Goal: Find specific page/section: Find specific page/section

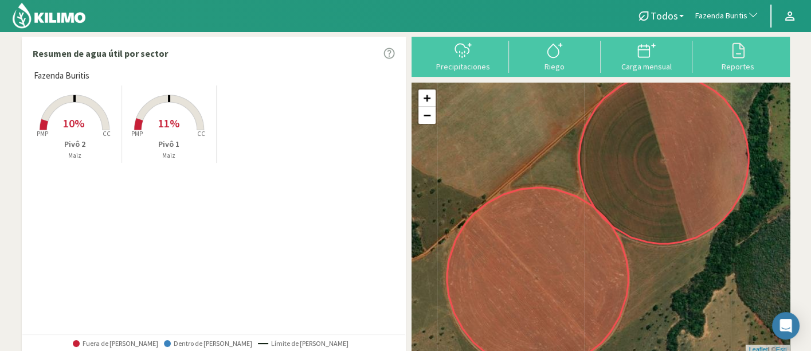
click at [718, 11] on span "Fazenda Buritis" at bounding box center [721, 15] width 52 height 11
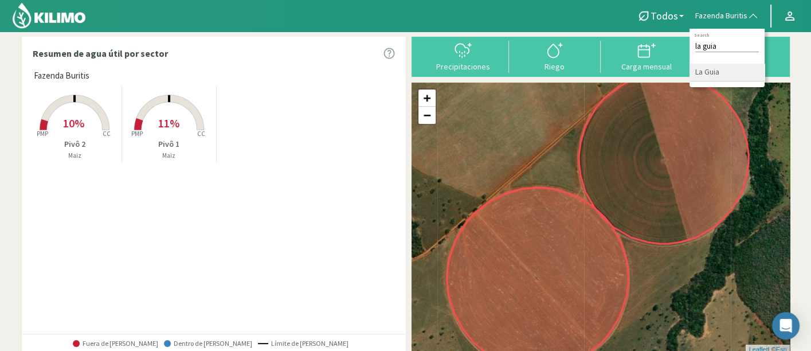
type input "la guia"
click at [733, 80] on li "La Guia" at bounding box center [726, 73] width 75 height 18
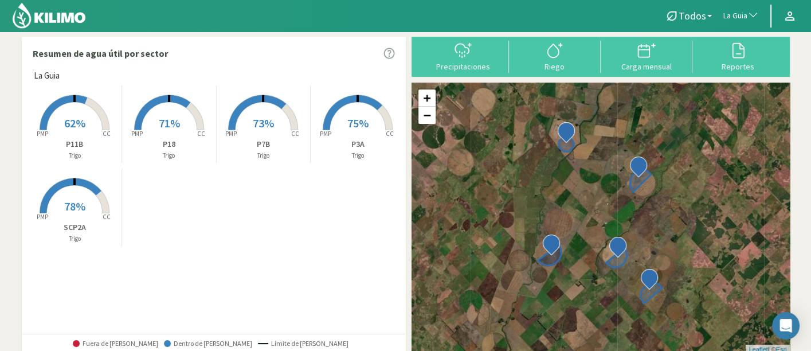
click at [350, 103] on rect at bounding box center [358, 131] width 92 height 92
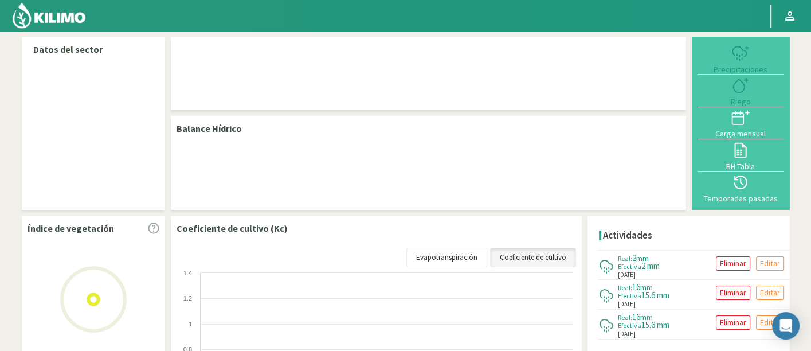
select select "154: Object"
select select "2: Object"
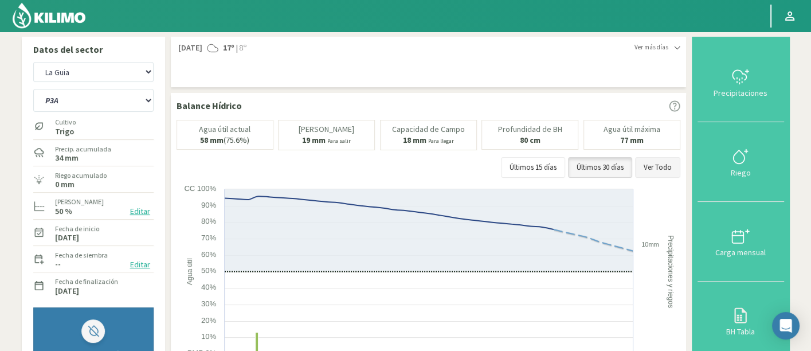
click at [655, 164] on button "Ver Todo" at bounding box center [657, 167] width 45 height 21
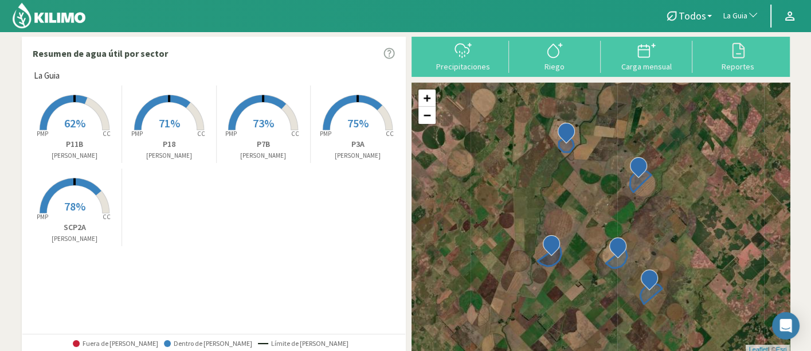
click at [745, 6] on button "La Guia" at bounding box center [740, 15] width 47 height 25
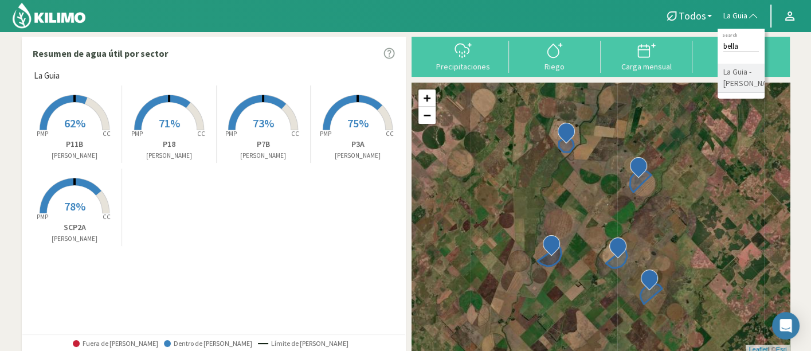
type input "bella"
click at [734, 72] on li "La Guia - Bella Elena" at bounding box center [740, 78] width 47 height 29
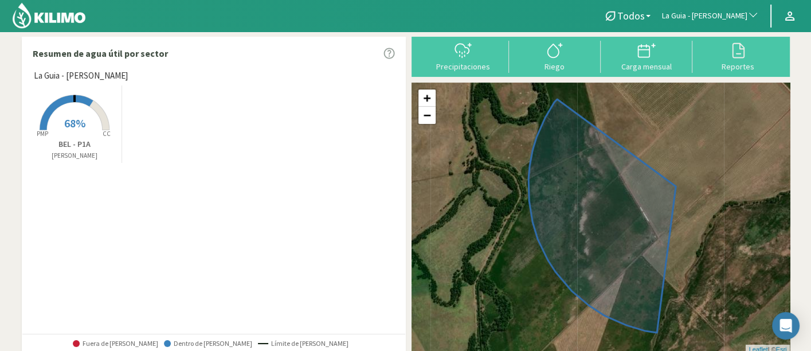
click at [80, 120] on span "68%" at bounding box center [74, 123] width 21 height 14
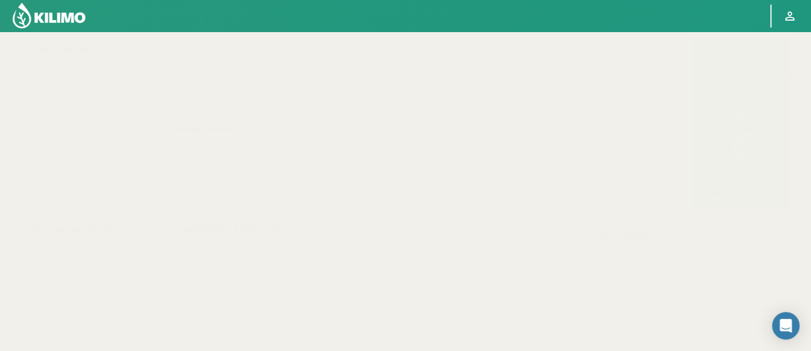
select select "155: Object"
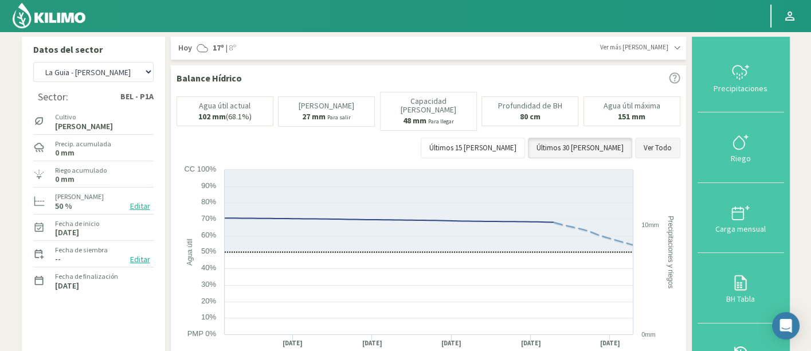
click at [653, 138] on button "Ver Todo" at bounding box center [657, 148] width 45 height 21
